Goal: Complete application form

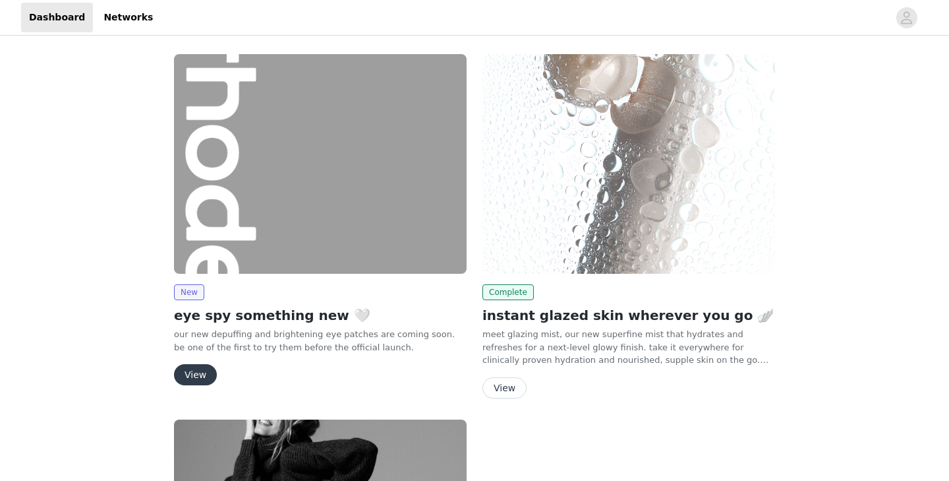
click at [346, 114] on img at bounding box center [320, 164] width 293 height 220
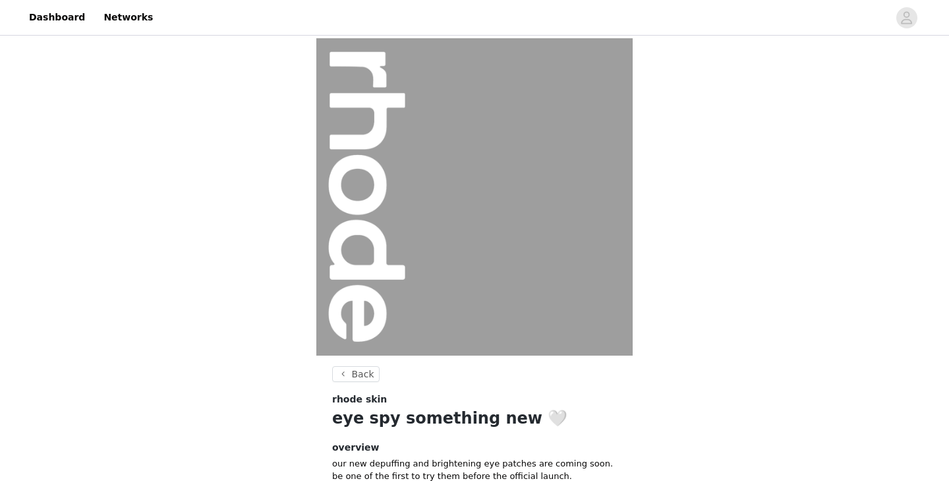
scroll to position [131, 0]
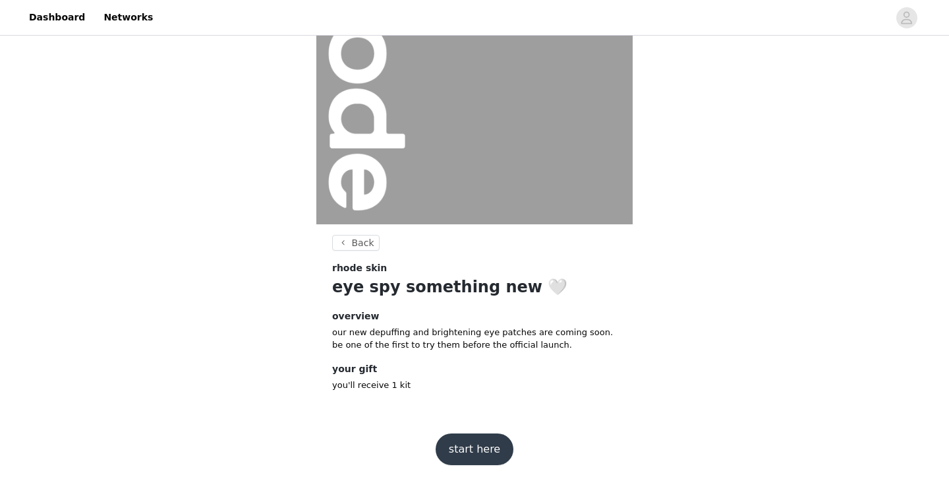
click at [485, 444] on button "start here" at bounding box center [475, 449] width 78 height 32
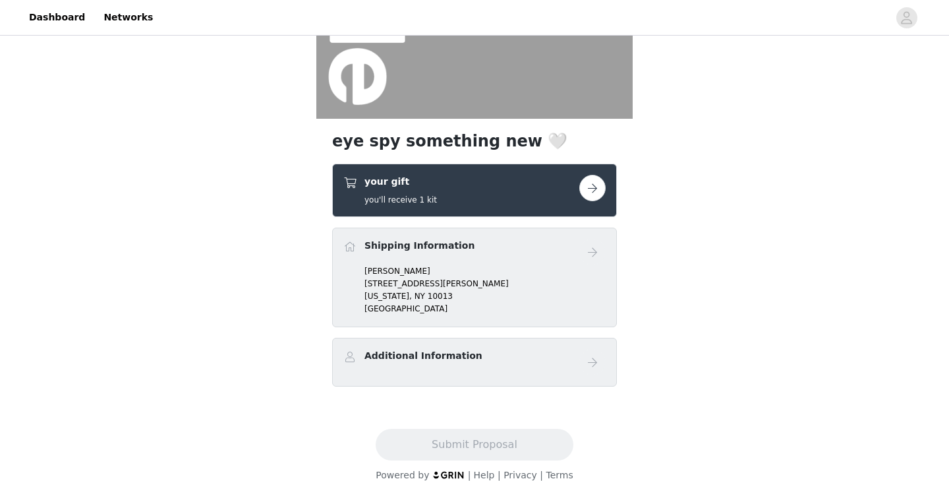
scroll to position [253, 0]
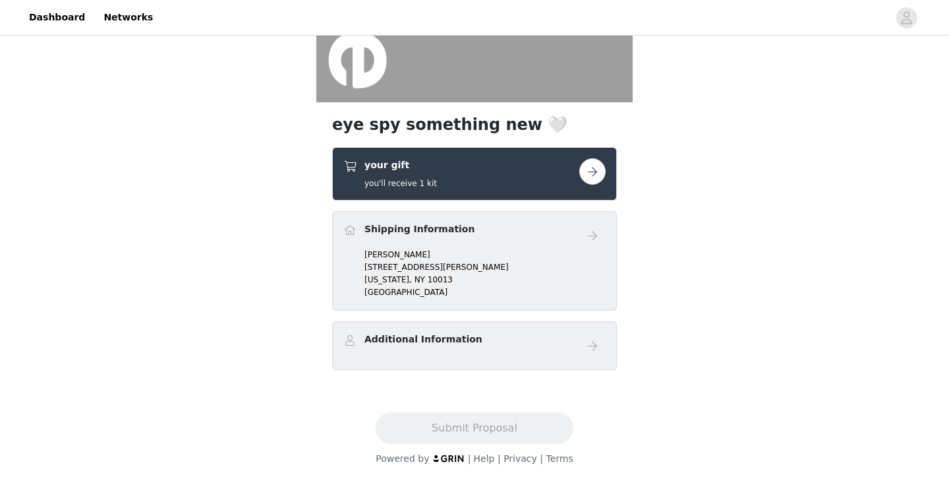
click at [590, 177] on button "button" at bounding box center [592, 171] width 26 height 26
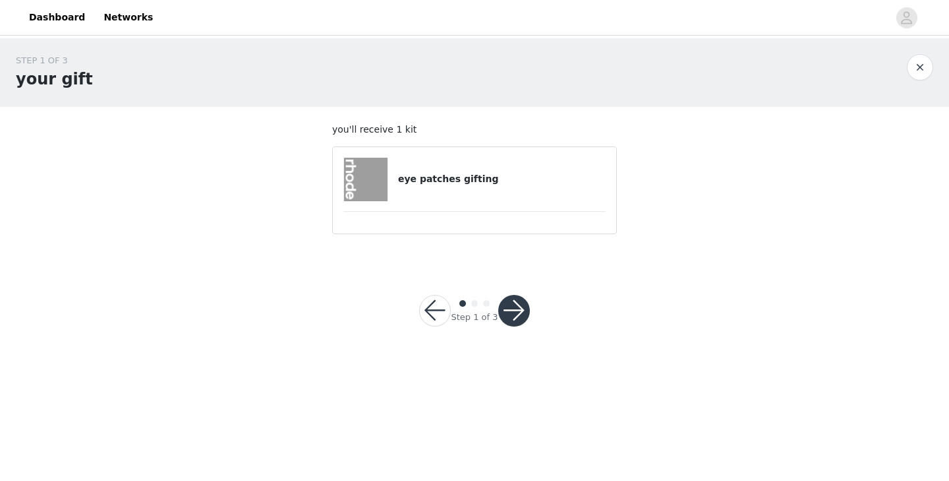
click at [514, 191] on div "eye patches gifting" at bounding box center [474, 180] width 262 height 44
click at [523, 313] on button "button" at bounding box center [514, 311] width 32 height 32
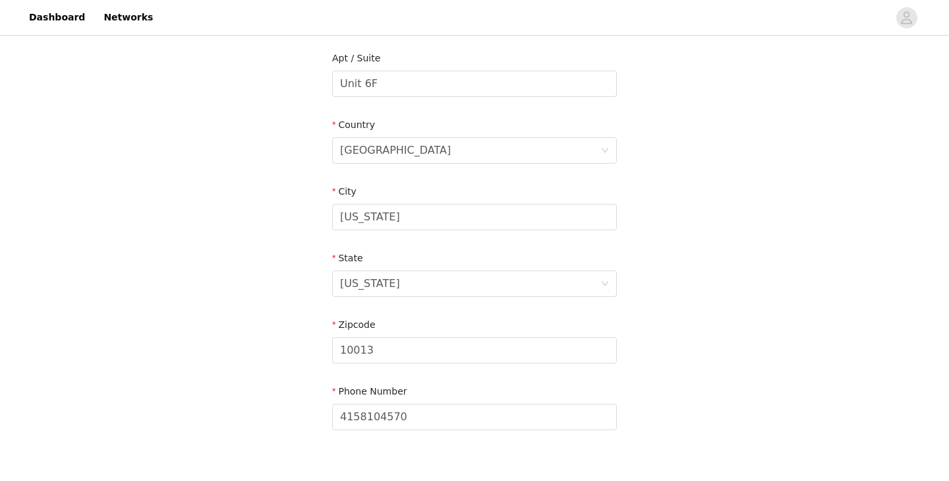
scroll to position [418, 0]
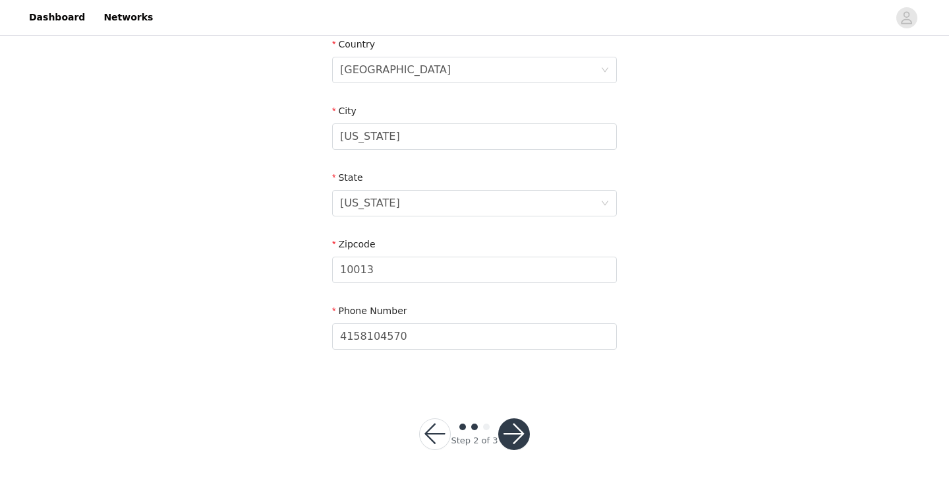
click at [516, 422] on button "button" at bounding box center [514, 434] width 32 height 32
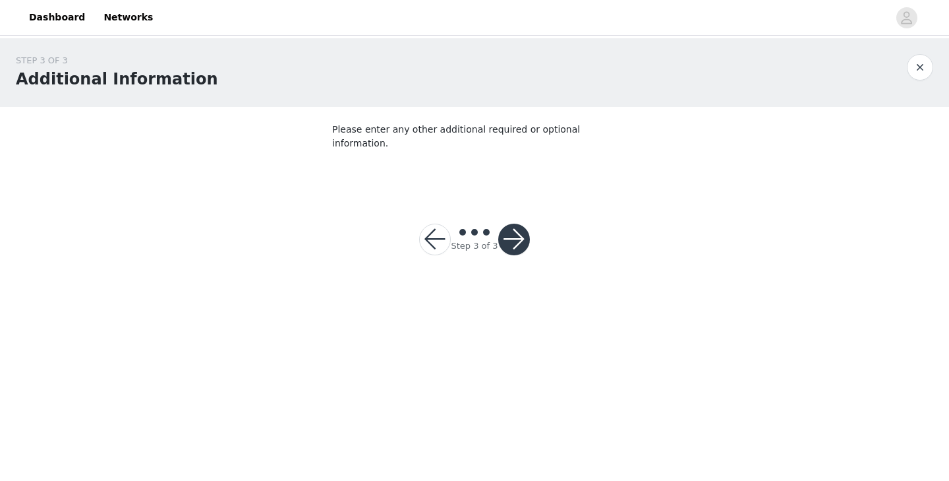
click at [521, 223] on button "button" at bounding box center [514, 239] width 32 height 32
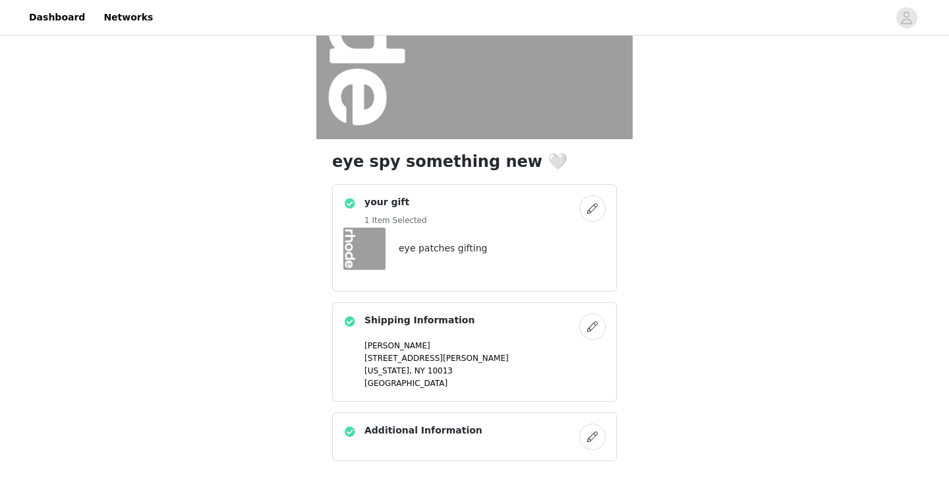
scroll to position [307, 0]
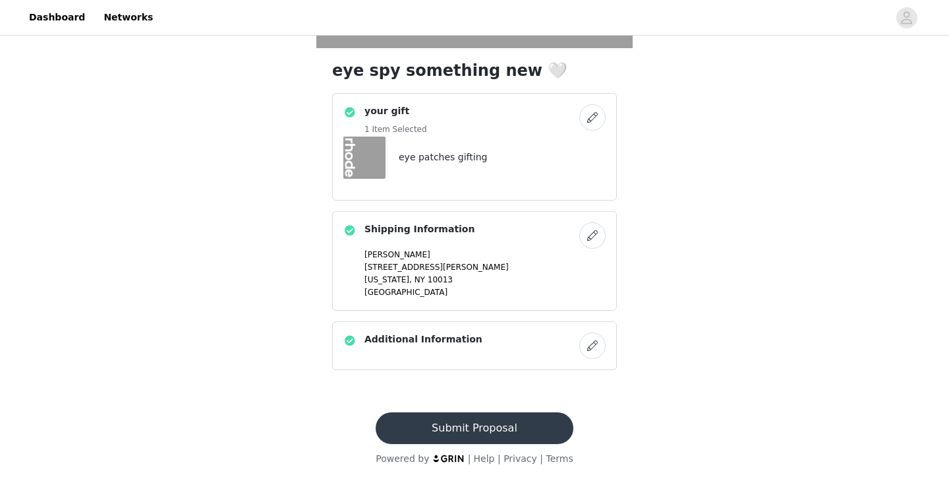
click at [467, 428] on button "Submit Proposal" at bounding box center [474, 428] width 197 height 32
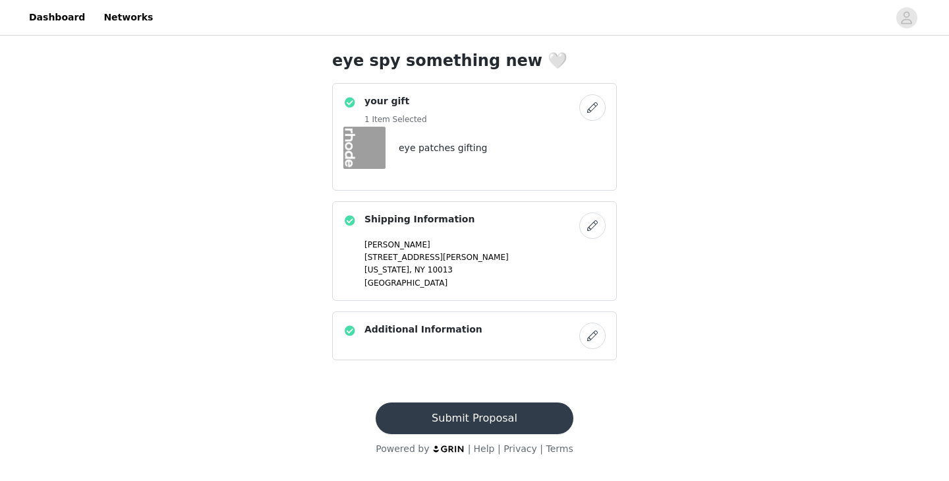
scroll to position [0, 0]
